Goal: Check status: Check status

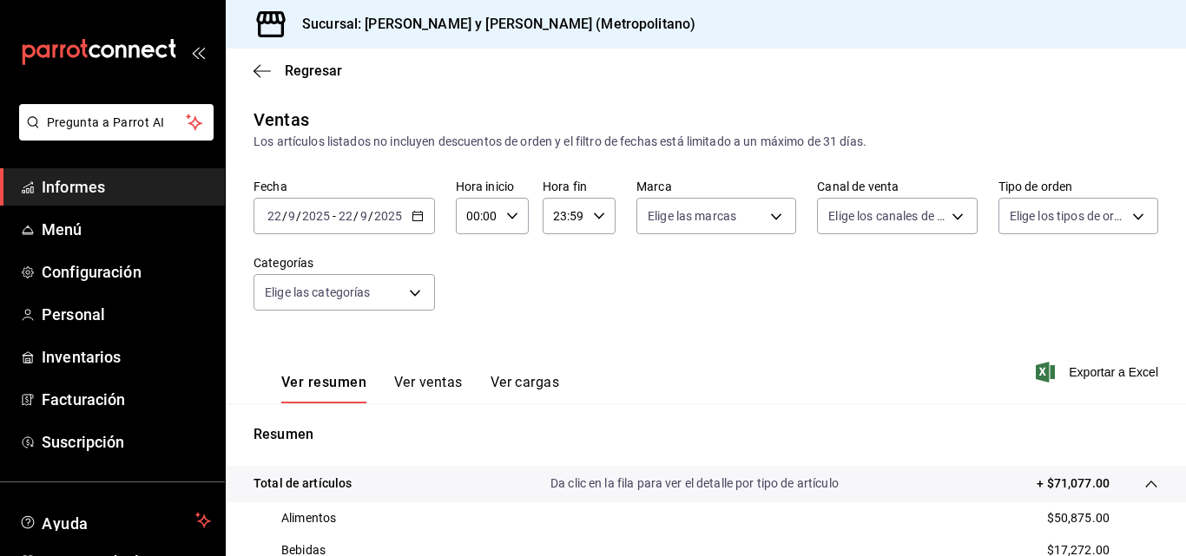
scroll to position [174, 0]
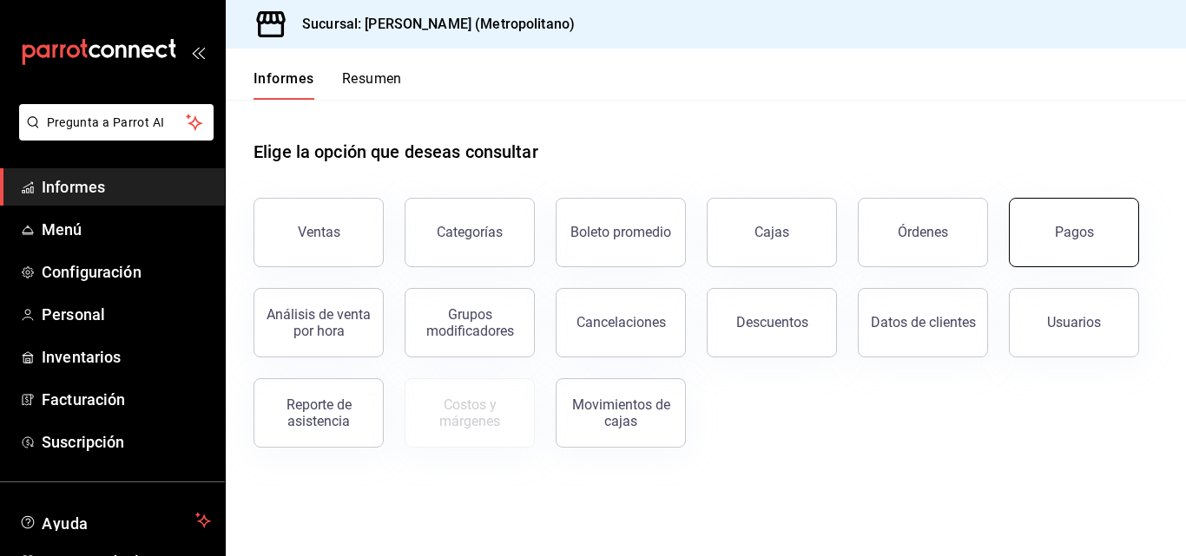
drag, startPoint x: 1033, startPoint y: 200, endPoint x: 1028, endPoint y: 219, distance: 19.8
drag, startPoint x: 1028, startPoint y: 219, endPoint x: 329, endPoint y: 248, distance: 699.3
click at [329, 248] on button "Ventas" at bounding box center [318, 232] width 130 height 69
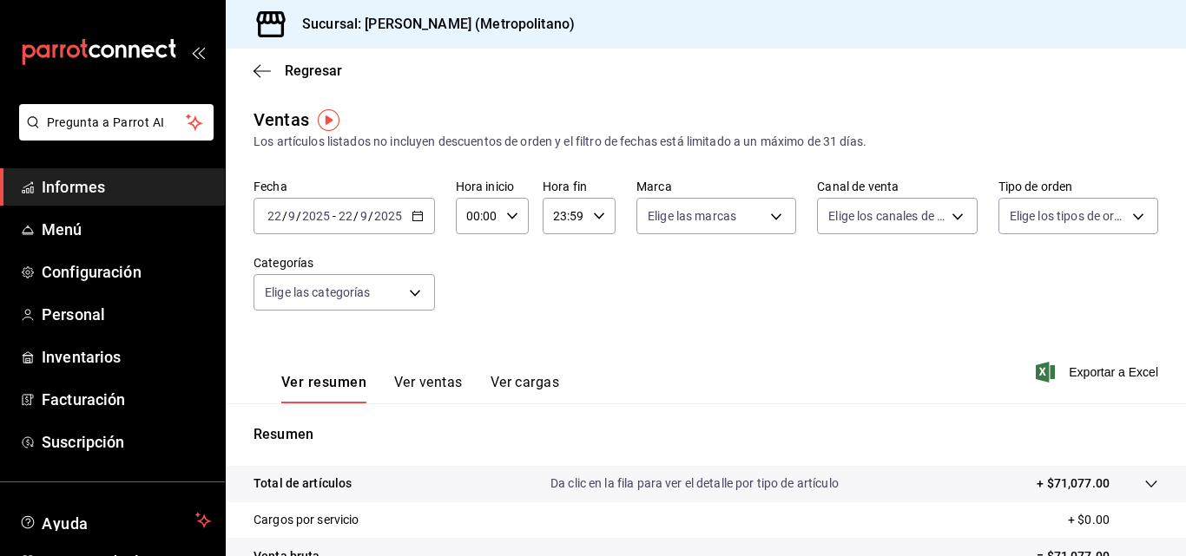
click at [101, 183] on font "Informes" at bounding box center [73, 187] width 63 height 18
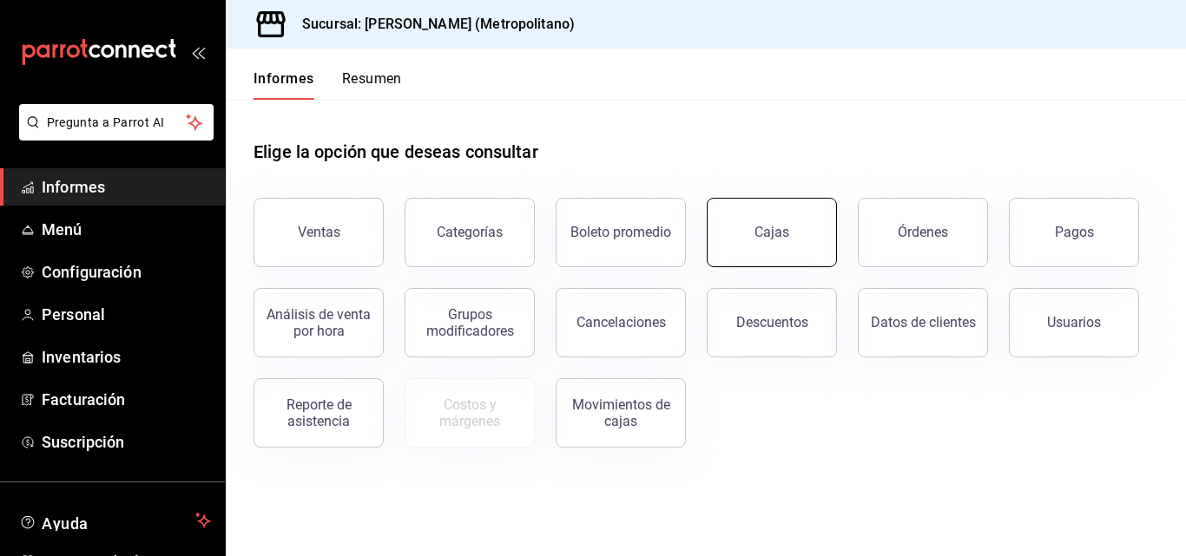
click at [723, 254] on link "Cajas" at bounding box center [771, 232] width 130 height 69
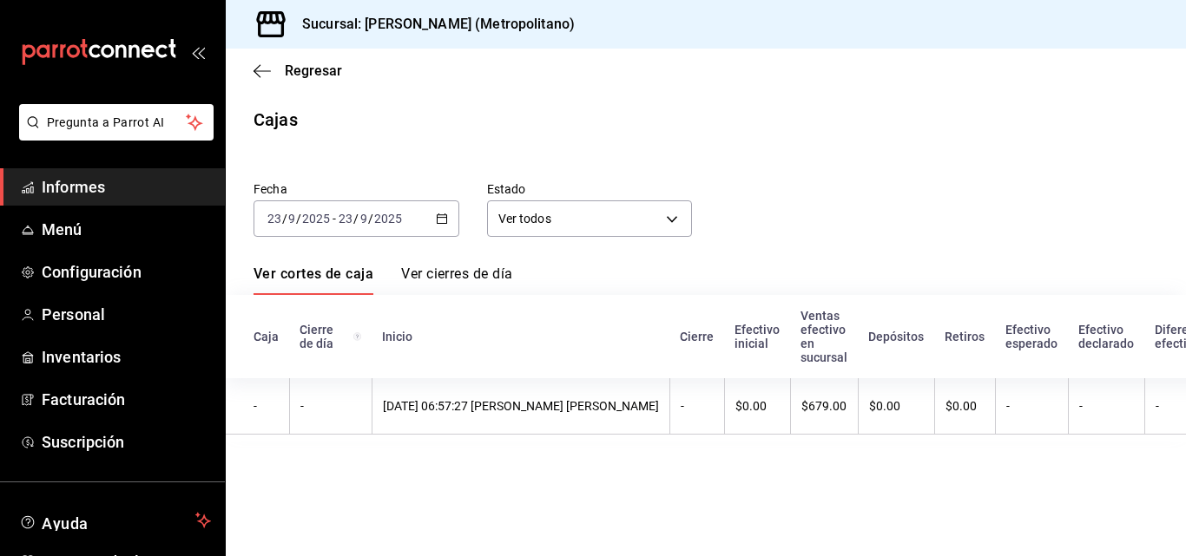
click at [443, 224] on \(Stroke\) "button" at bounding box center [442, 219] width 10 height 10
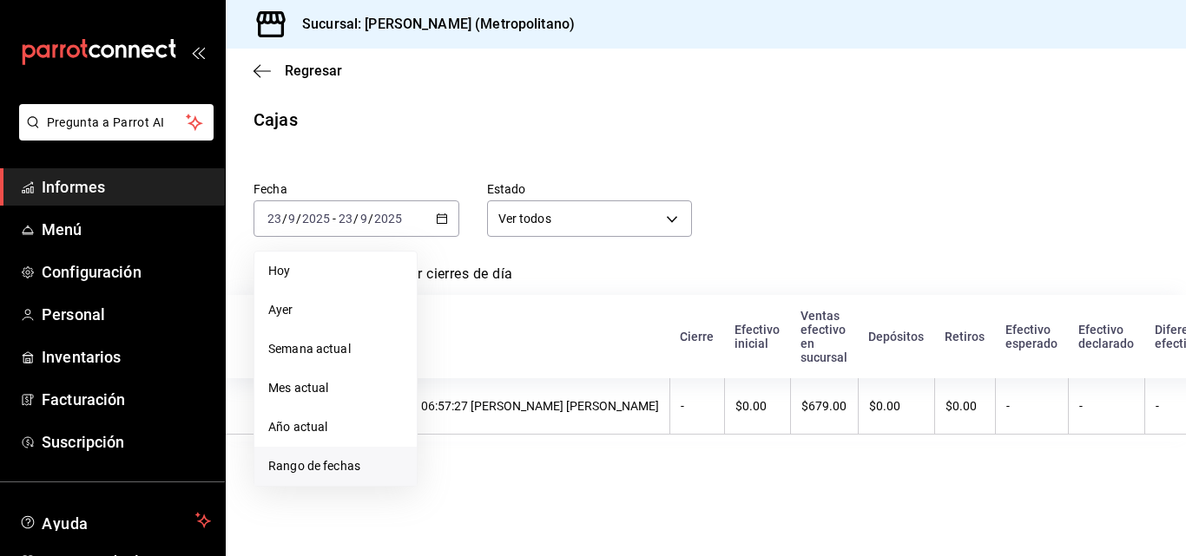
click at [364, 470] on span "Rango de fechas" at bounding box center [335, 466] width 135 height 18
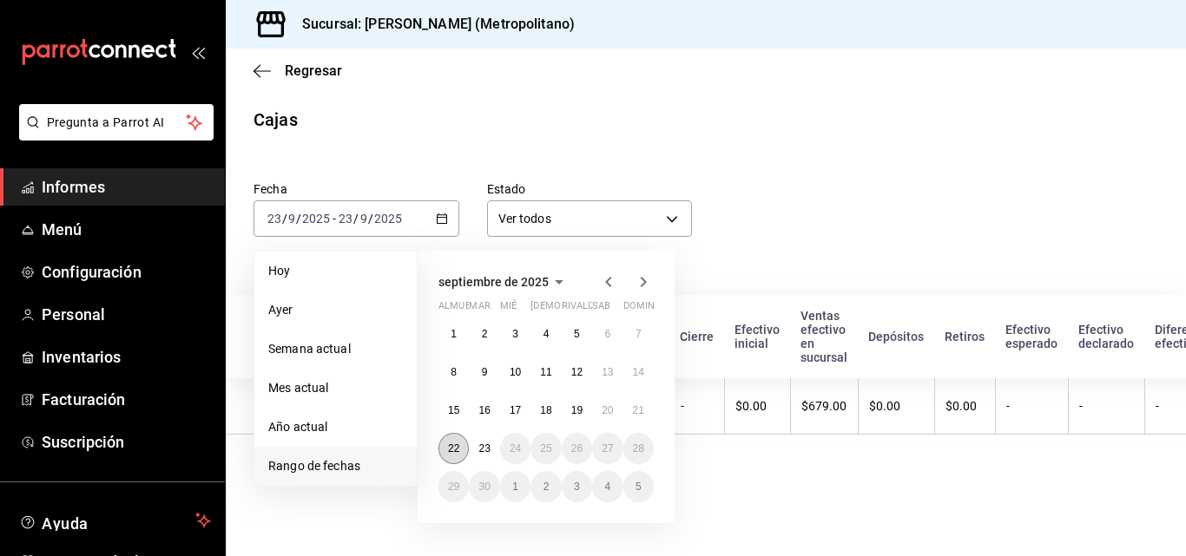
click at [462, 454] on button "22" at bounding box center [453, 448] width 30 height 31
click at [764, 437] on table "Caja Cierre de día Inicio Cierre Efectivo inicial Ventas efectivo en sucursal D…" at bounding box center [860, 368] width 1268 height 147
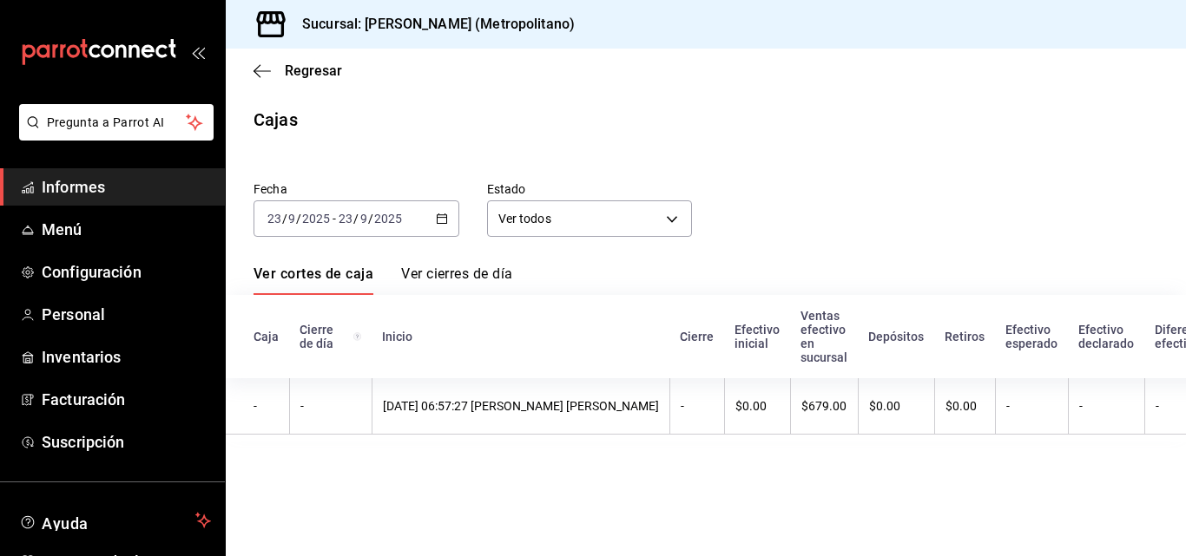
click at [441, 223] on \(Stroke\) "button" at bounding box center [442, 219] width 10 height 10
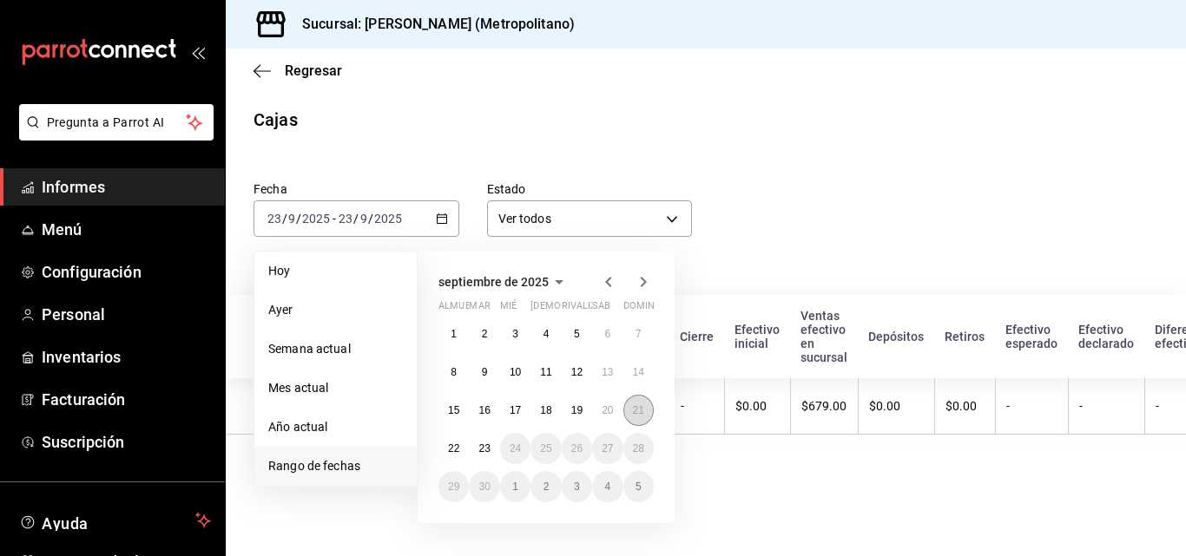
click at [634, 414] on font "21" at bounding box center [638, 410] width 11 height 12
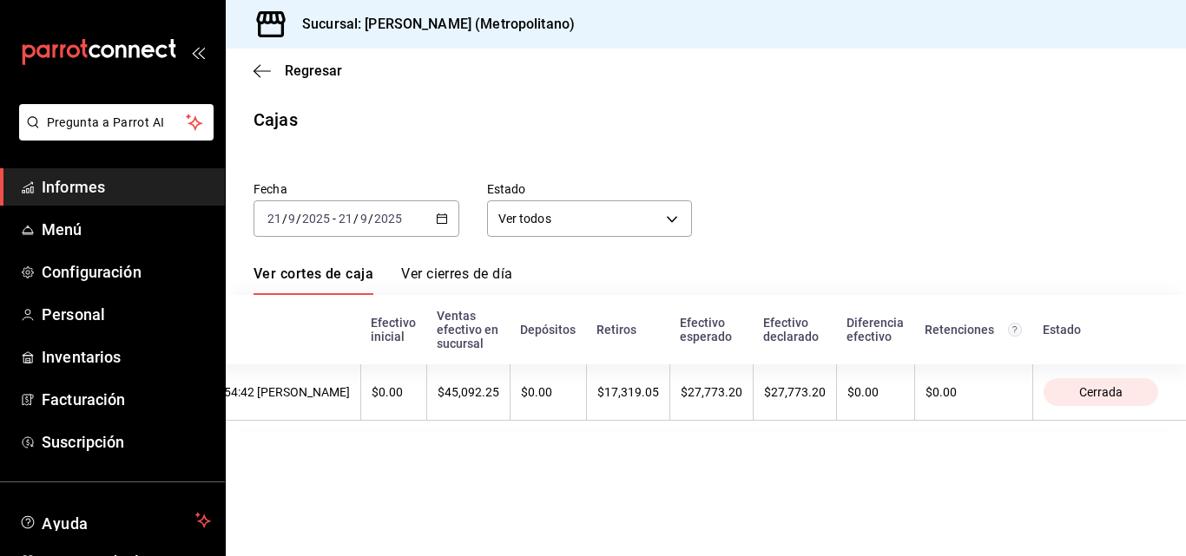
scroll to position [0, 470]
click at [450, 246] on div "Fecha 2025-09-21 21 / 9 / 2025 - 2025-09-21 21 / 9 / 2025 Estado Ver todos ALL …" at bounding box center [705, 294] width 904 height 267
click at [453, 229] on div "2025-09-21 21 / 9 / 2025 - 2025-09-21 21 / 9 / 2025" at bounding box center [356, 218] width 206 height 36
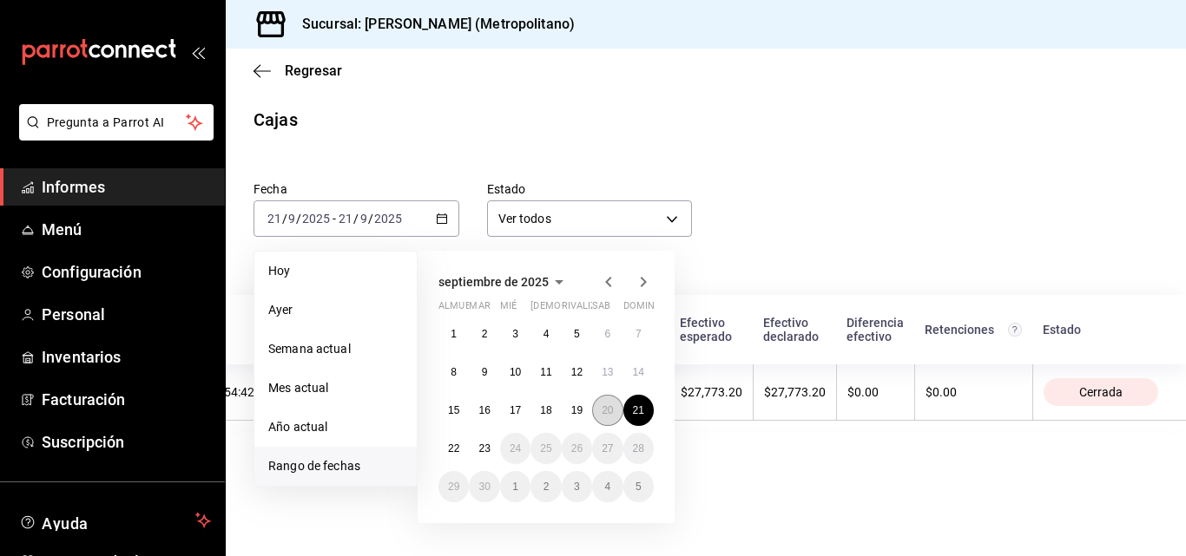
click at [595, 412] on button "20" at bounding box center [607, 410] width 30 height 31
click at [595, 411] on button "20" at bounding box center [607, 410] width 30 height 31
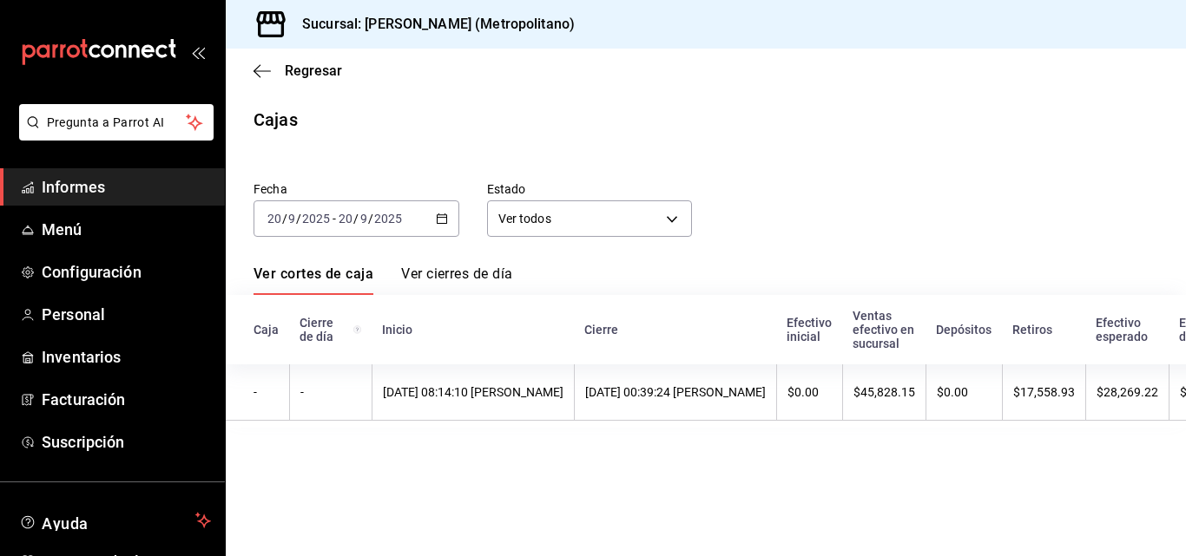
scroll to position [0, 513]
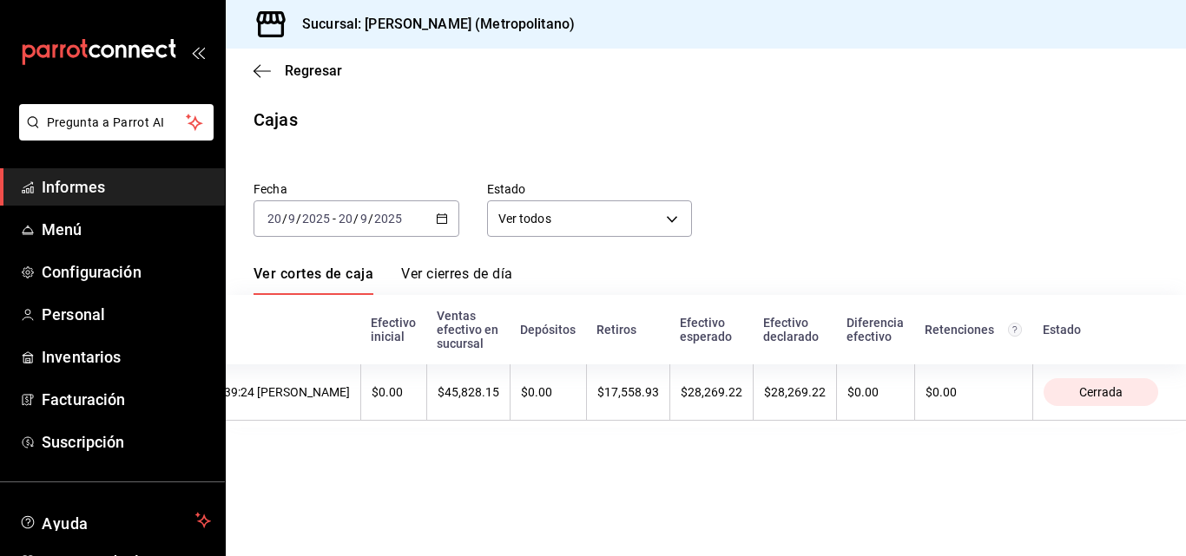
click at [437, 228] on div "2025-09-20 20 / 9 / 2025 - 2025-09-20 20 / 9 / 2025" at bounding box center [356, 218] width 206 height 36
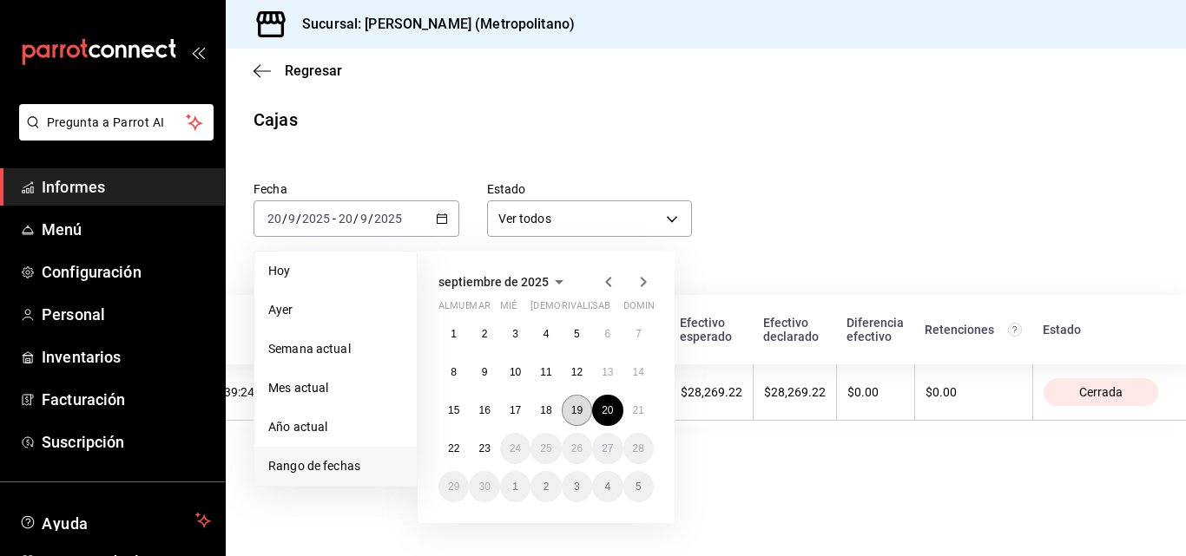
click at [578, 415] on font "19" at bounding box center [576, 410] width 11 height 12
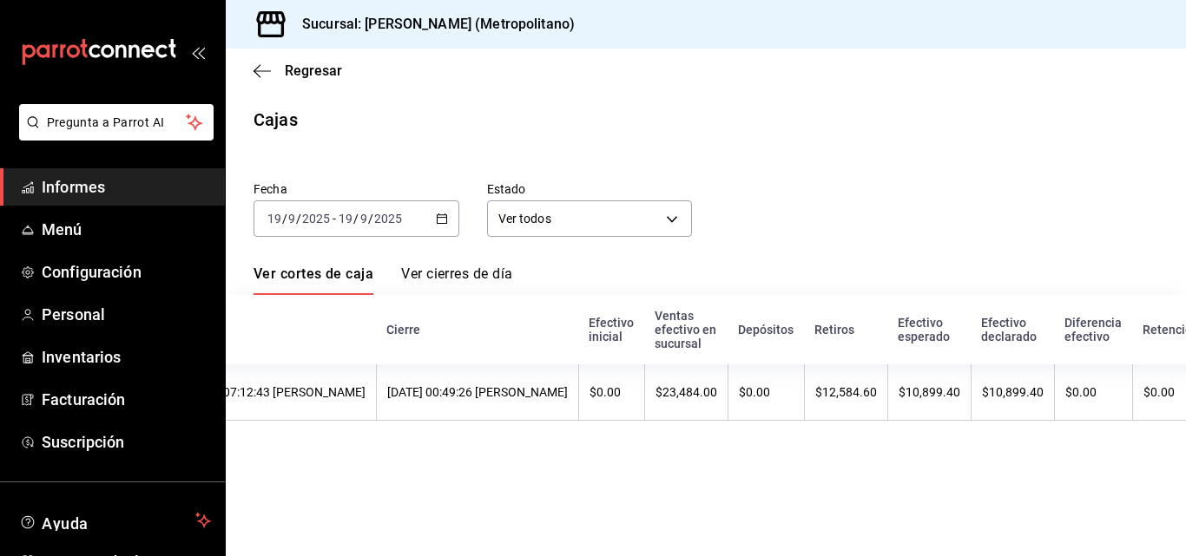
scroll to position [0, 470]
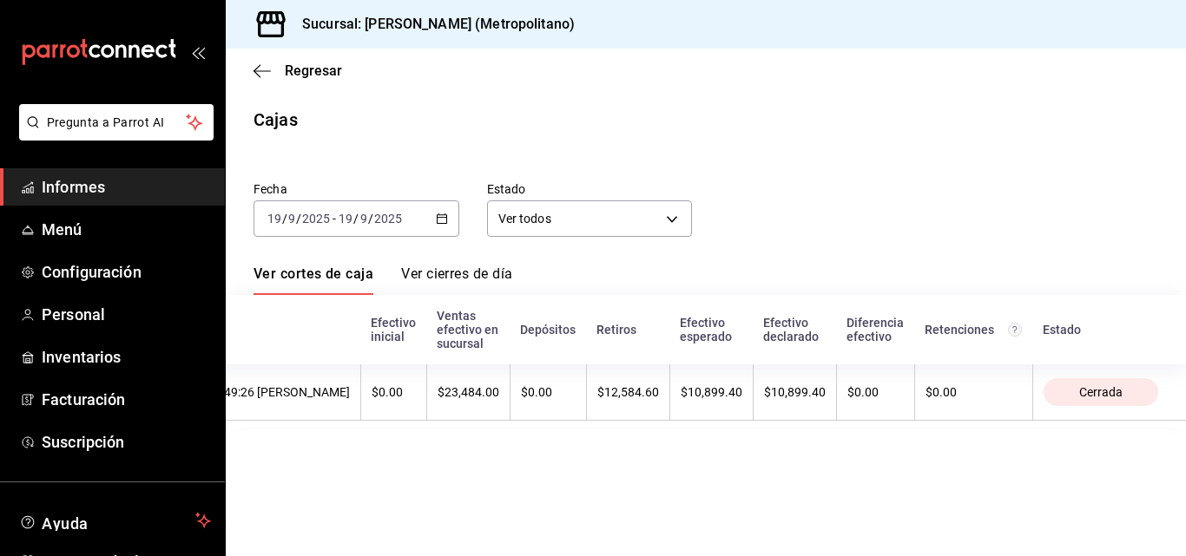
click at [443, 222] on icon "button" at bounding box center [442, 219] width 12 height 12
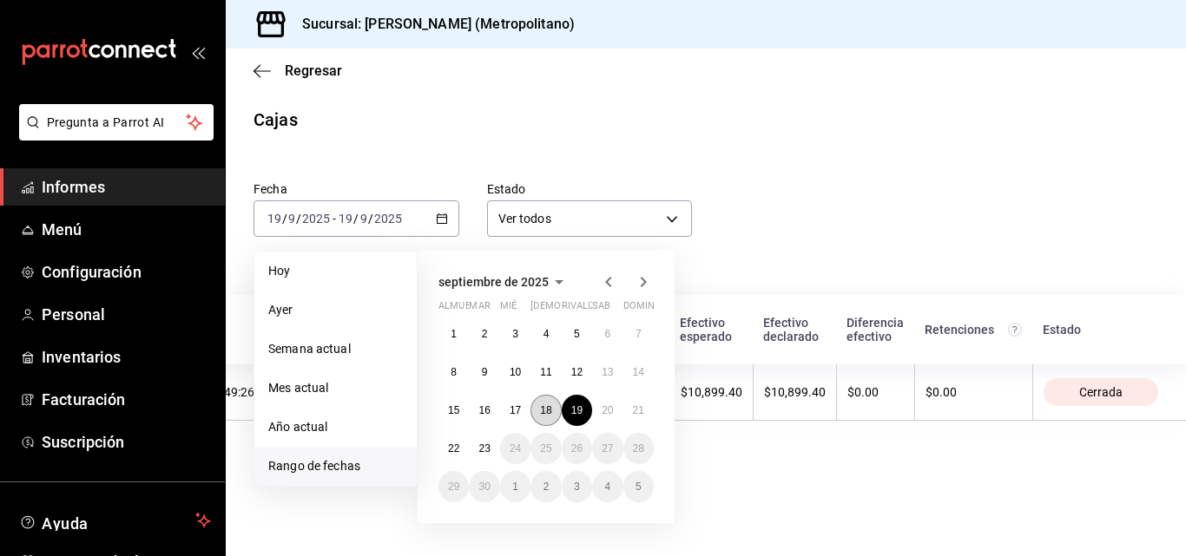
click at [542, 421] on button "18" at bounding box center [545, 410] width 30 height 31
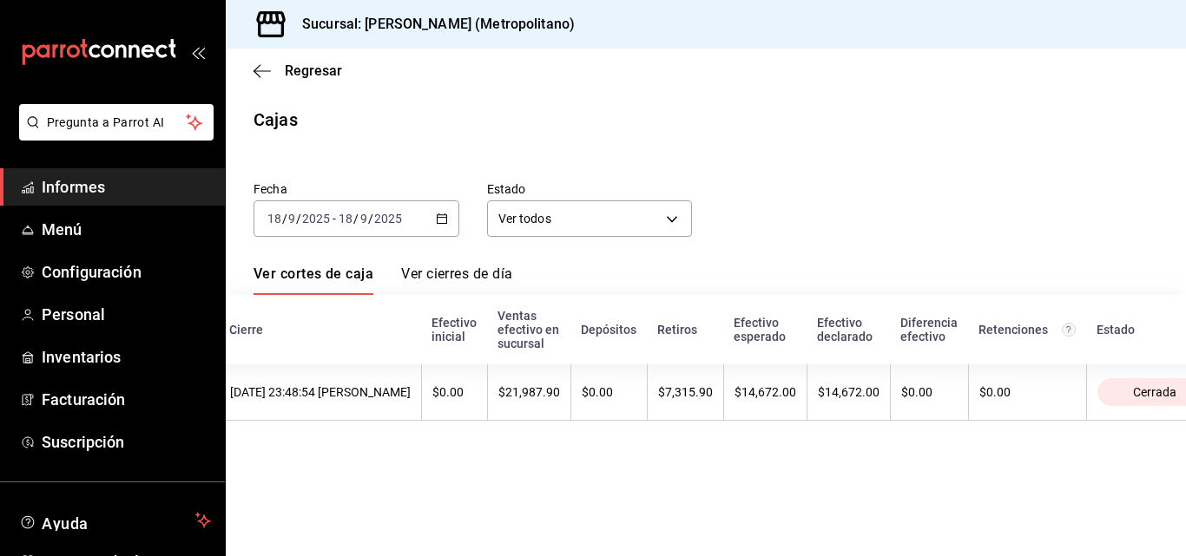
scroll to position [0, 506]
